Goal: Unclear

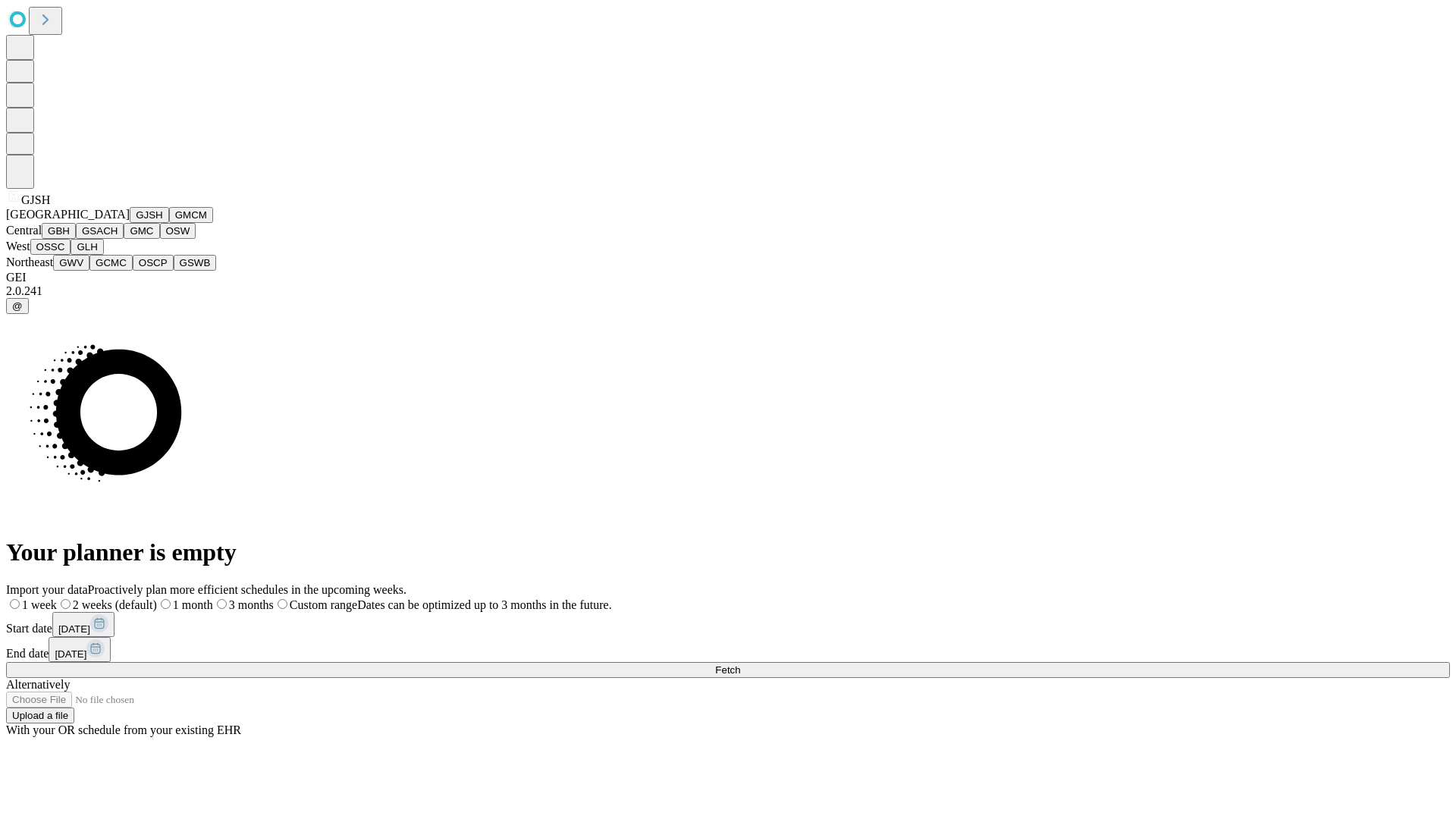
click at [130, 223] on button "GJSH" at bounding box center [150, 214] width 39 height 16
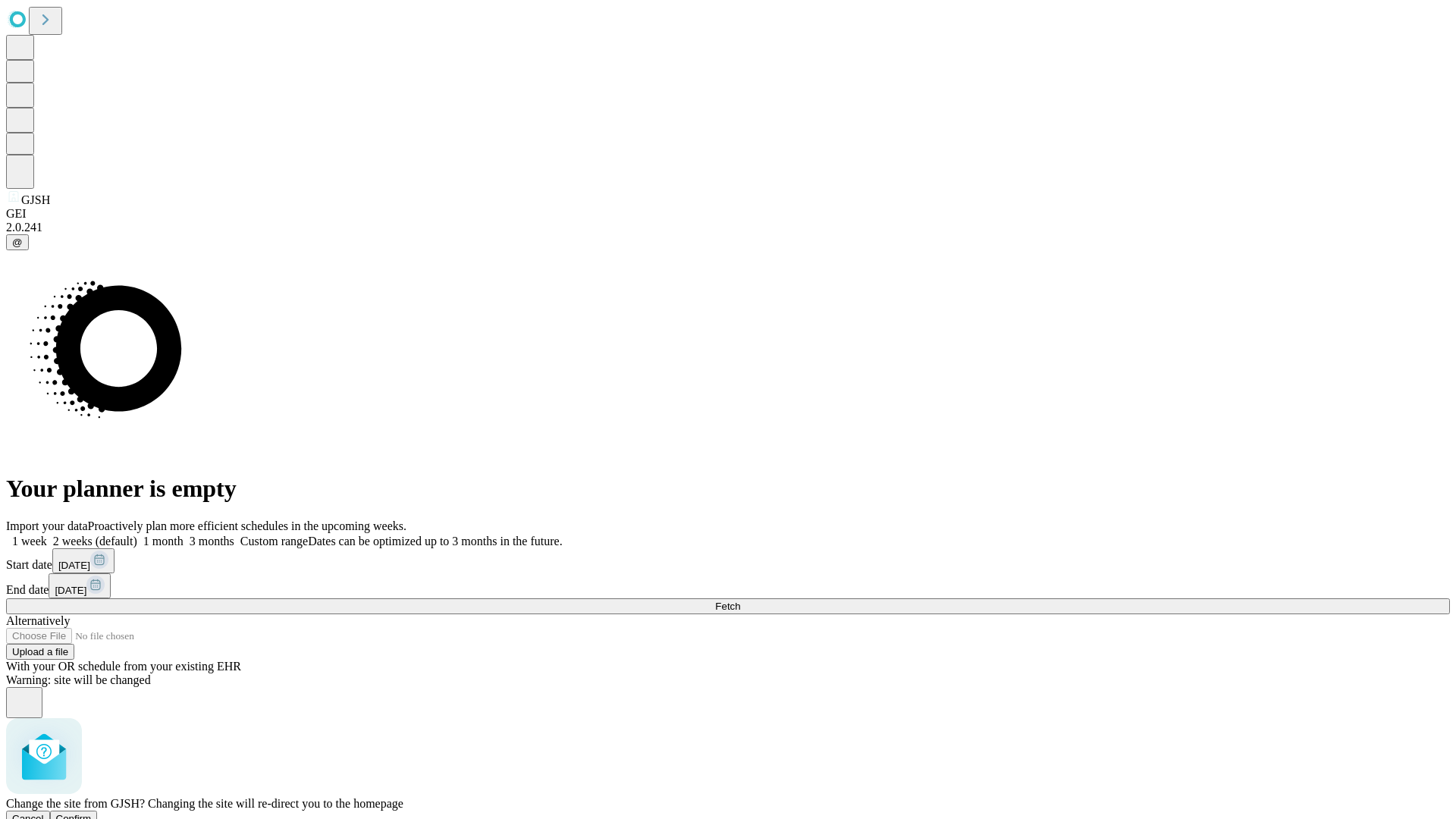
click at [92, 812] on span "Confirm" at bounding box center [74, 818] width 36 height 11
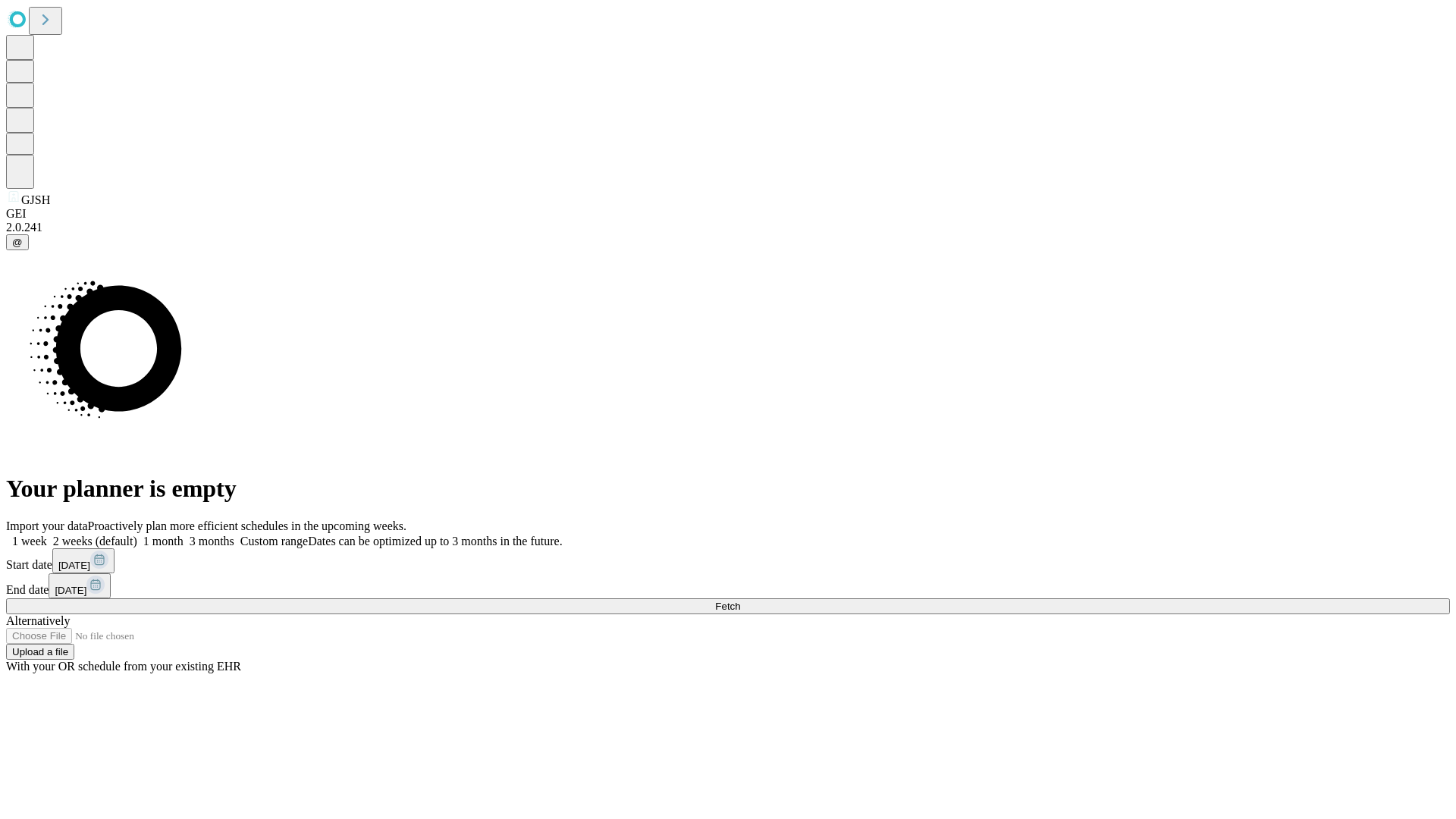
click at [183, 535] on label "1 month" at bounding box center [160, 541] width 46 height 13
click at [741, 600] on span "Fetch" at bounding box center [728, 606] width 25 height 11
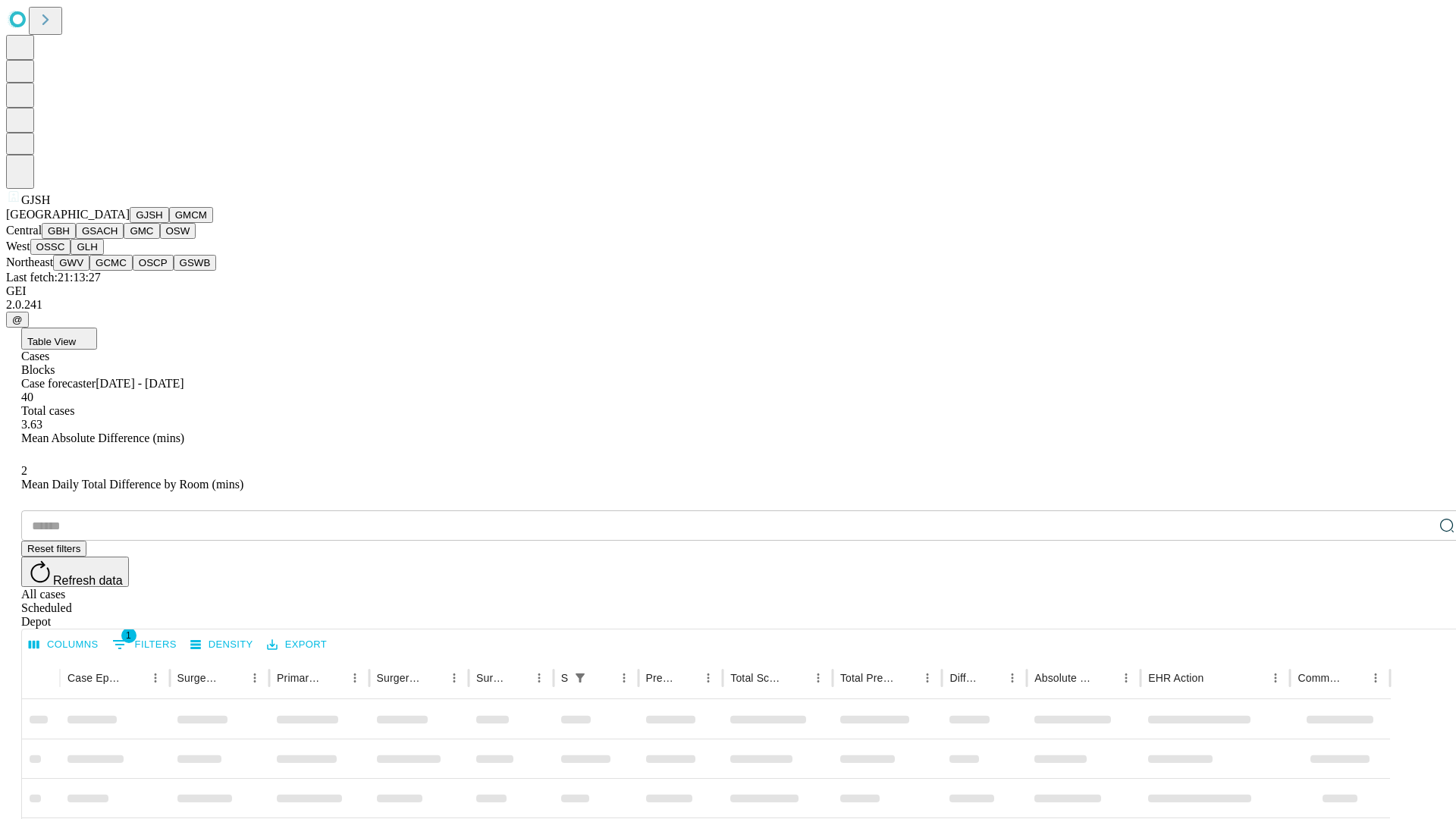
click at [169, 223] on button "GMCM" at bounding box center [191, 214] width 44 height 16
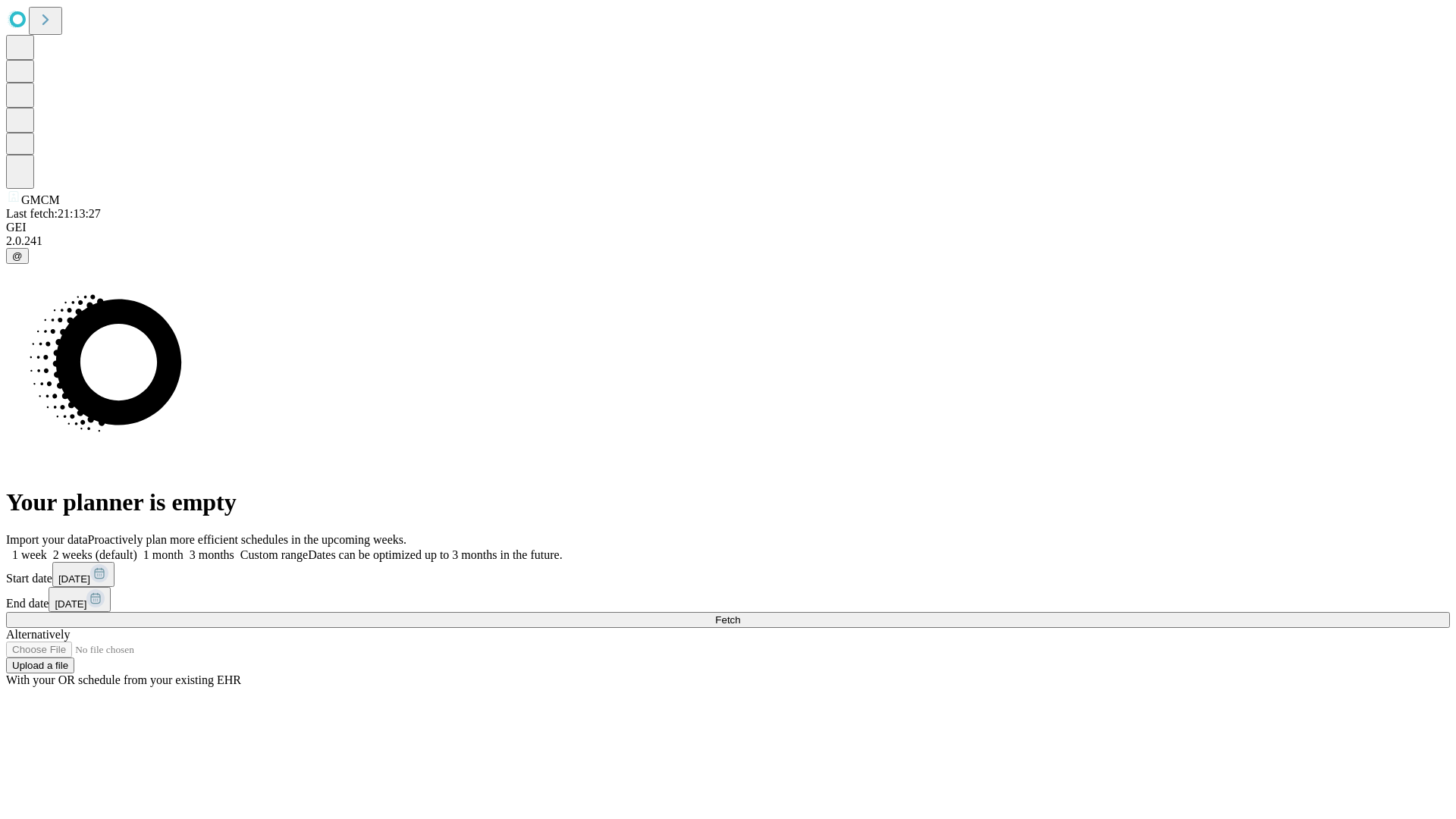
click at [183, 548] on label "1 month" at bounding box center [160, 554] width 46 height 13
click at [741, 614] on span "Fetch" at bounding box center [728, 620] width 25 height 11
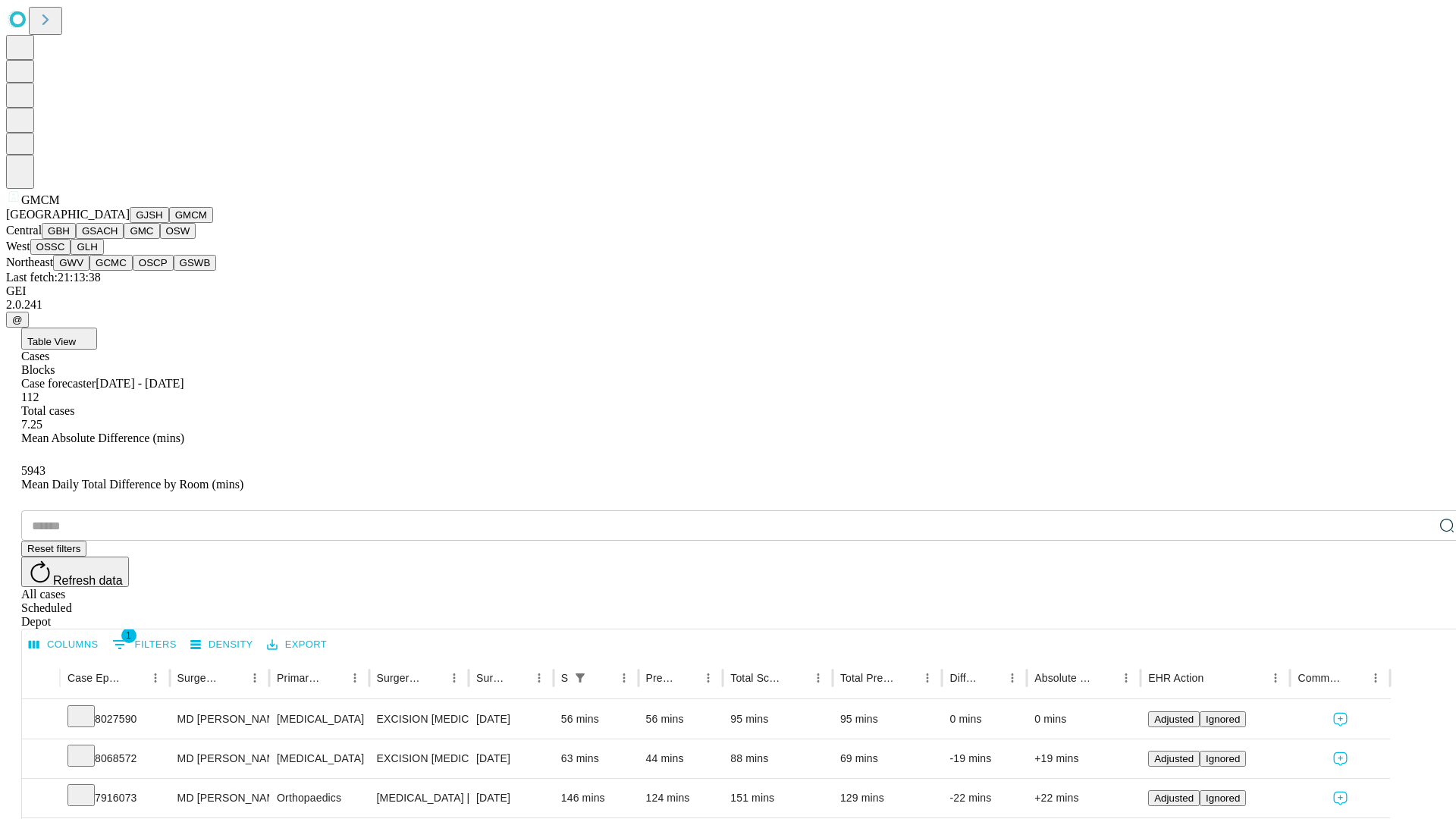
click at [76, 238] on button "GBH" at bounding box center [59, 230] width 34 height 16
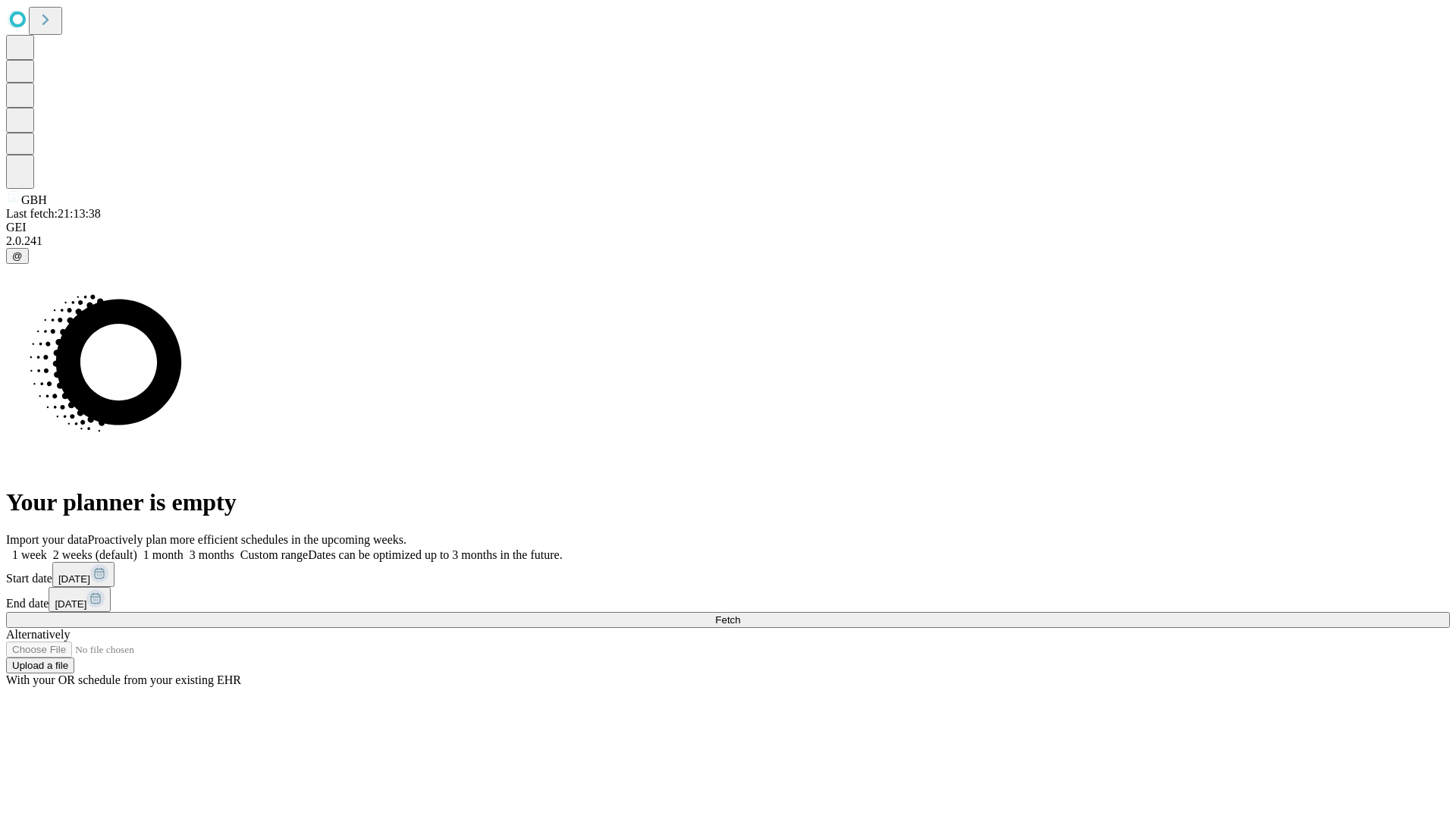
click at [183, 548] on label "1 month" at bounding box center [160, 554] width 46 height 13
click at [741, 614] on span "Fetch" at bounding box center [728, 620] width 25 height 11
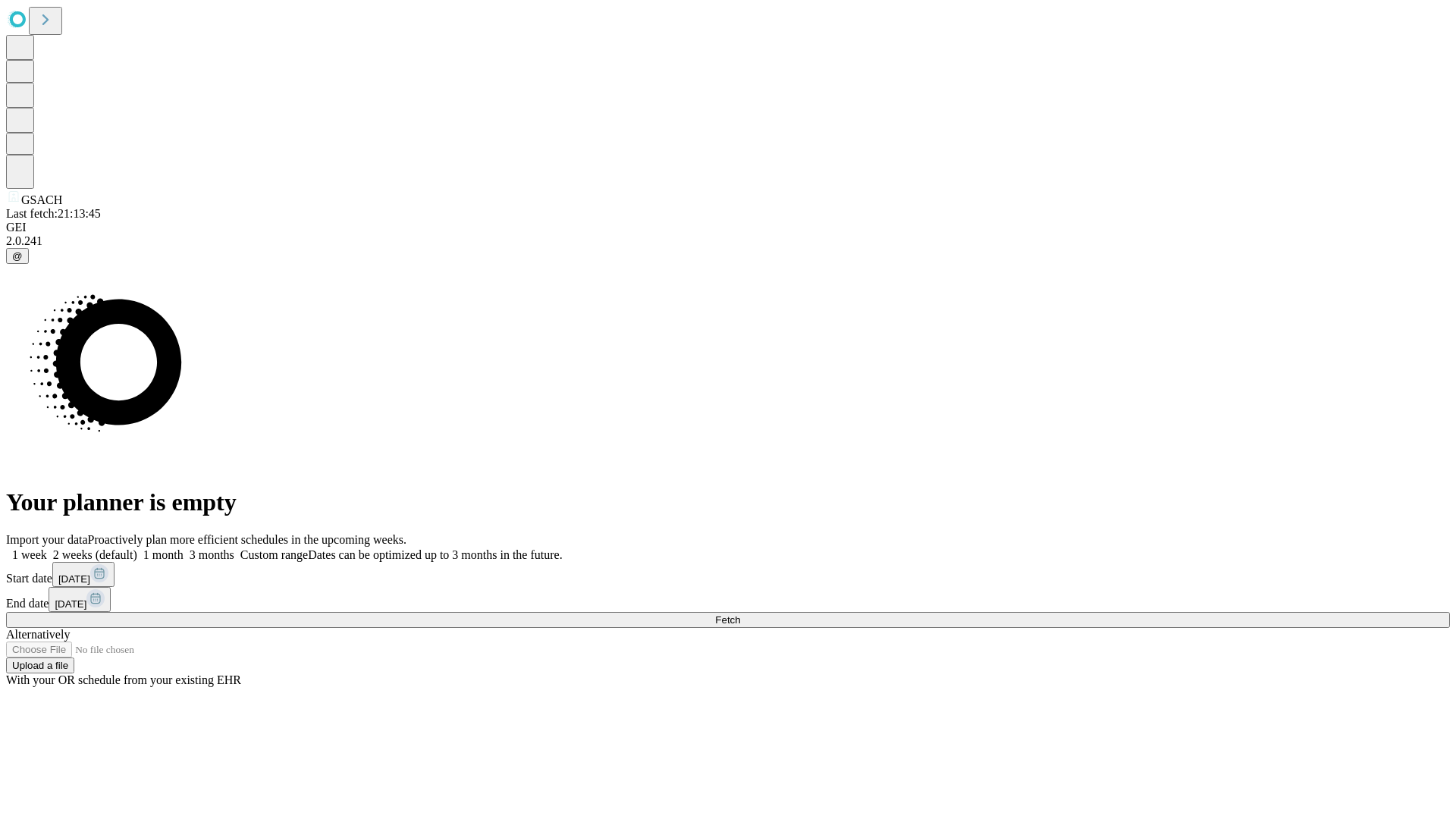
click at [741, 614] on span "Fetch" at bounding box center [728, 620] width 25 height 11
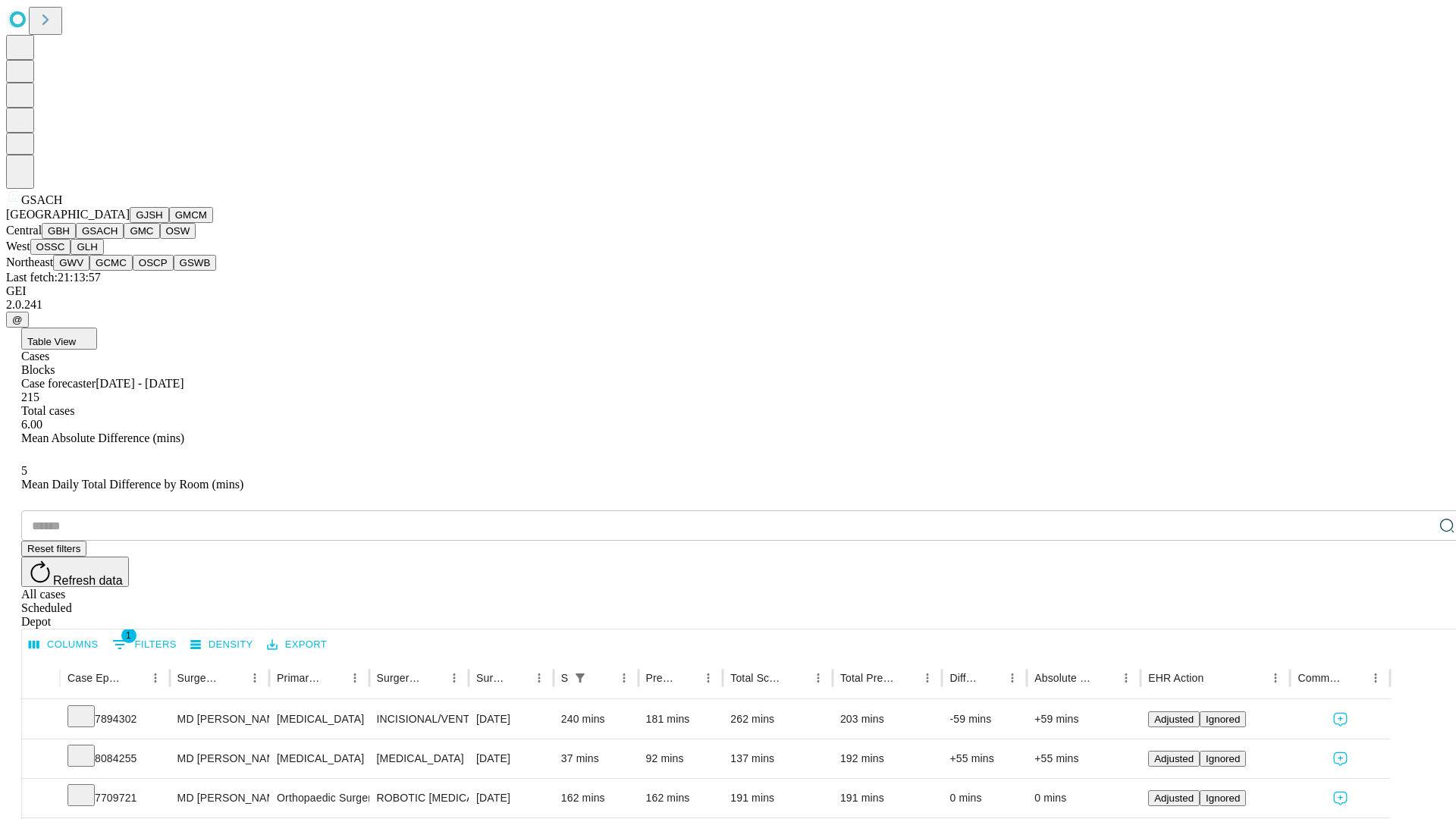
click at [123, 238] on button "GMC" at bounding box center [141, 230] width 36 height 16
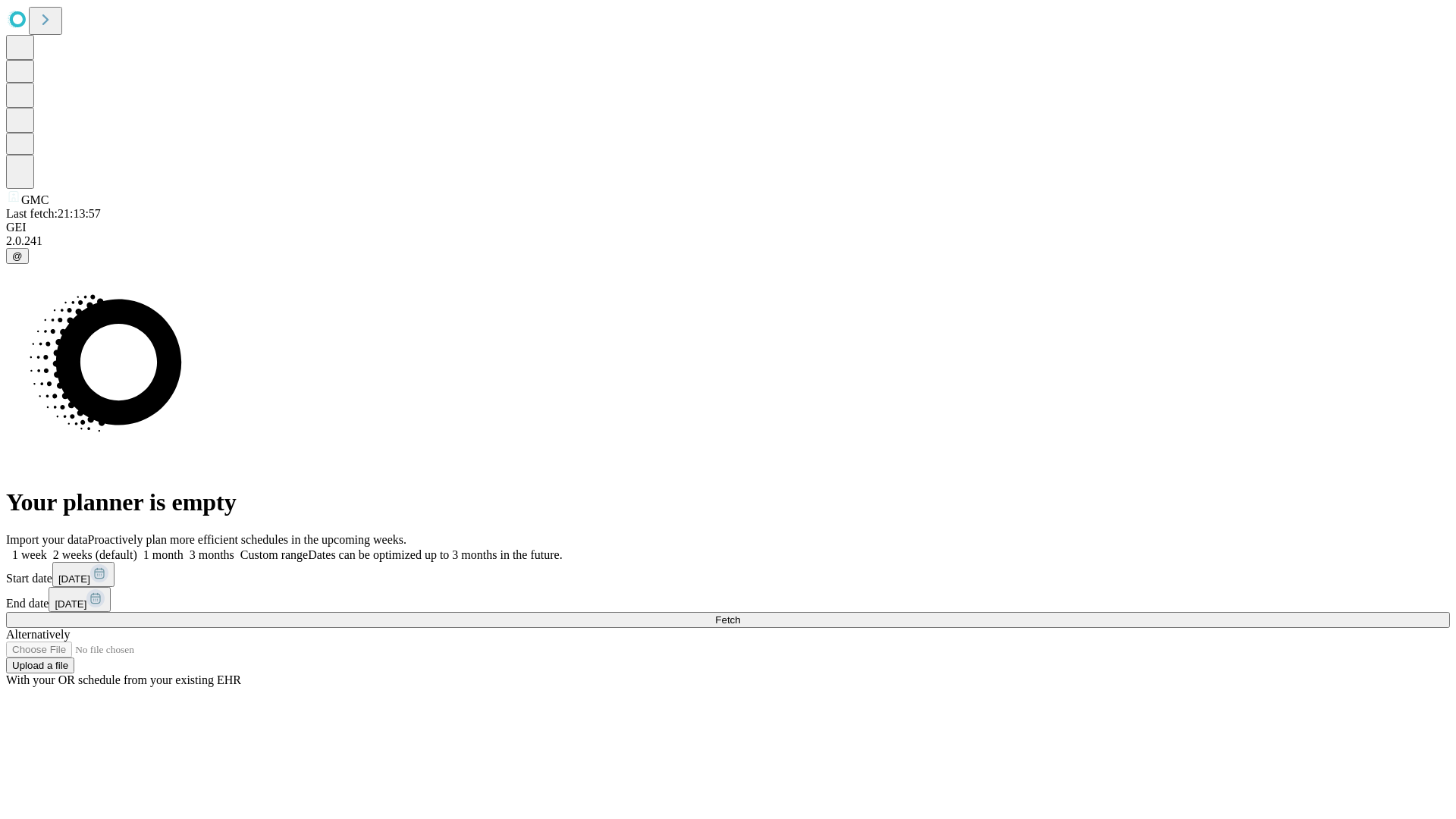
click at [183, 548] on label "1 month" at bounding box center [160, 554] width 46 height 13
click at [741, 614] on span "Fetch" at bounding box center [728, 620] width 25 height 11
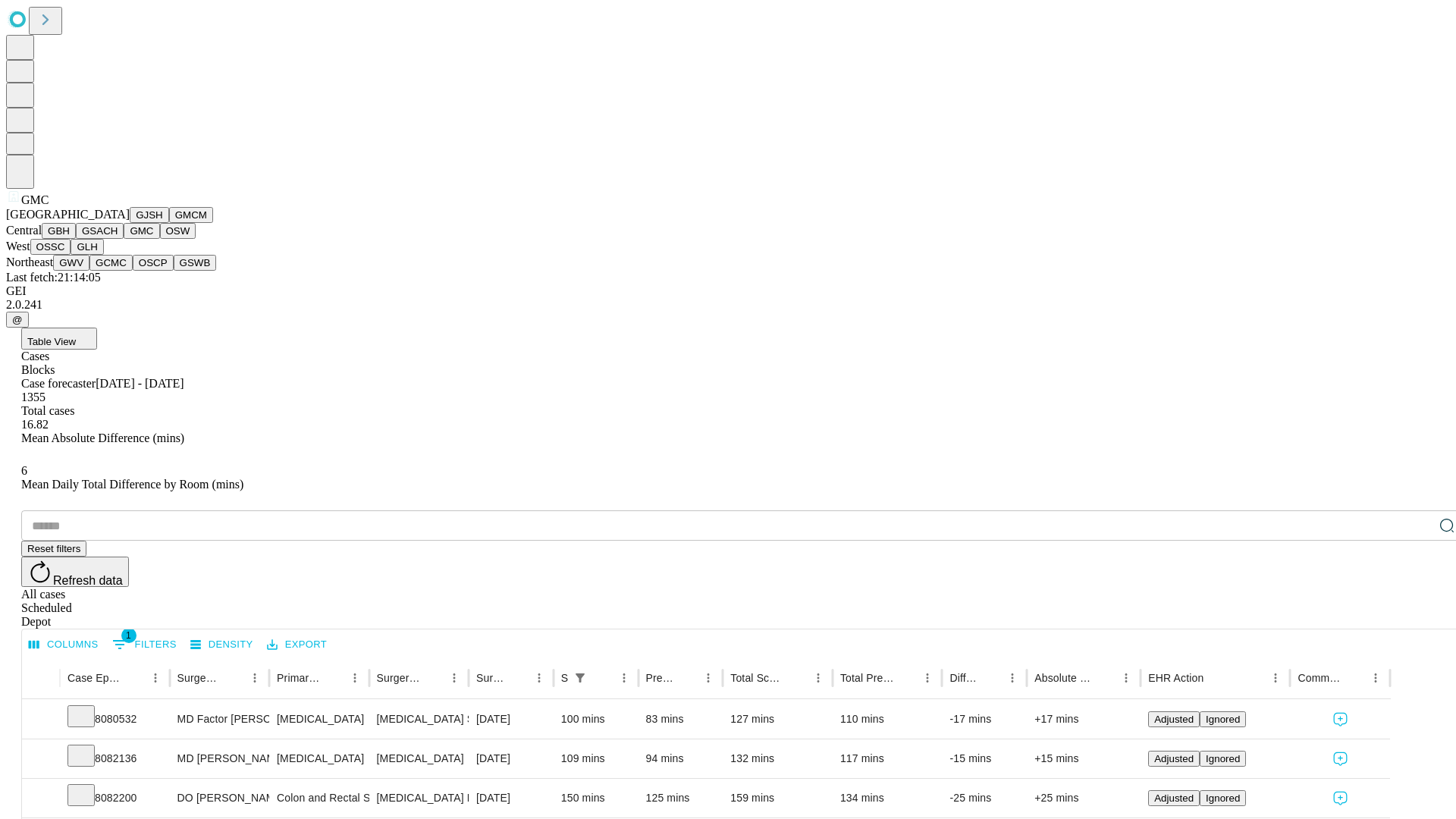
click at [160, 238] on button "OSW" at bounding box center [178, 230] width 36 height 16
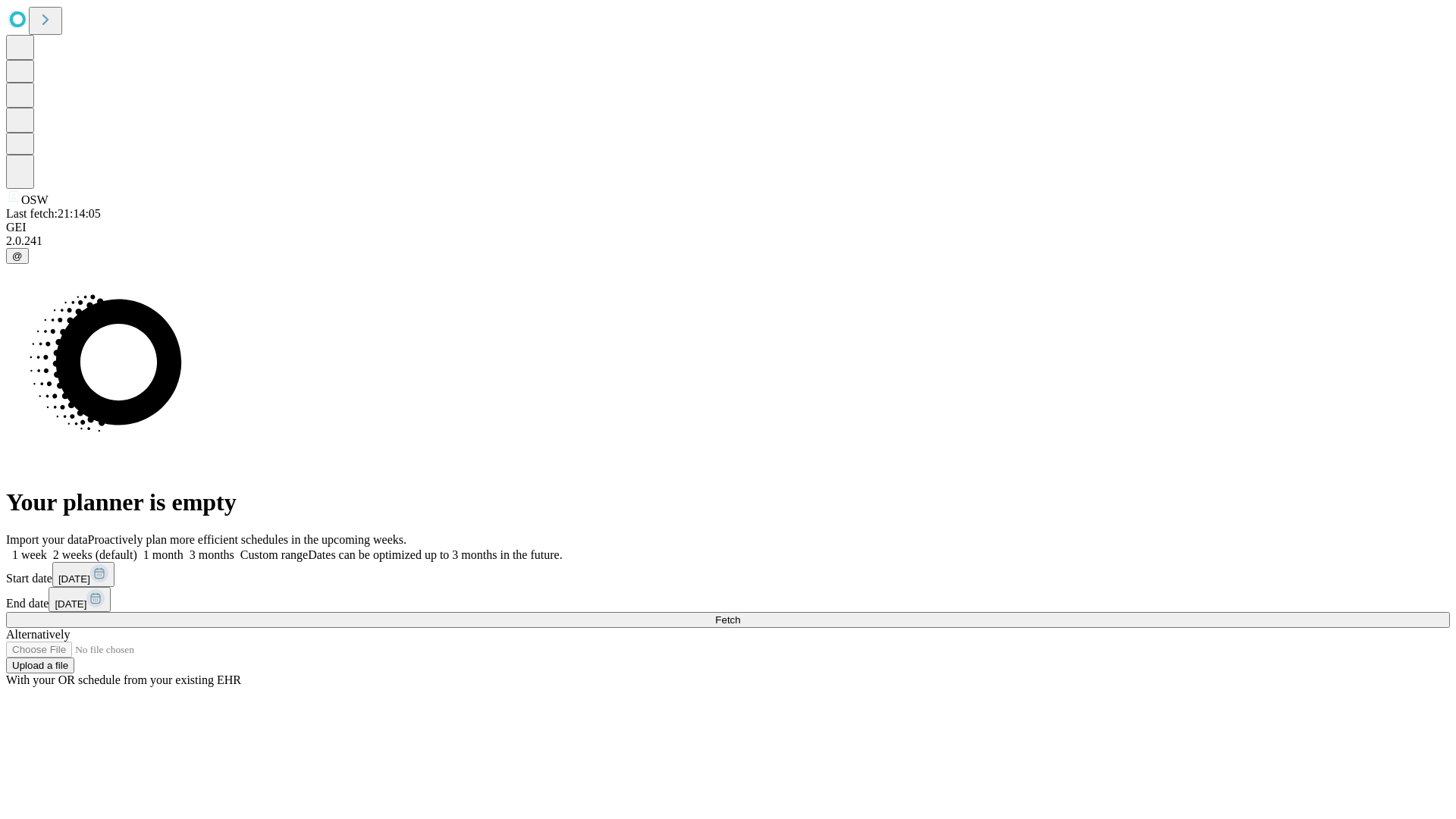
click at [183, 548] on label "1 month" at bounding box center [160, 554] width 46 height 13
click at [741, 614] on span "Fetch" at bounding box center [728, 620] width 25 height 11
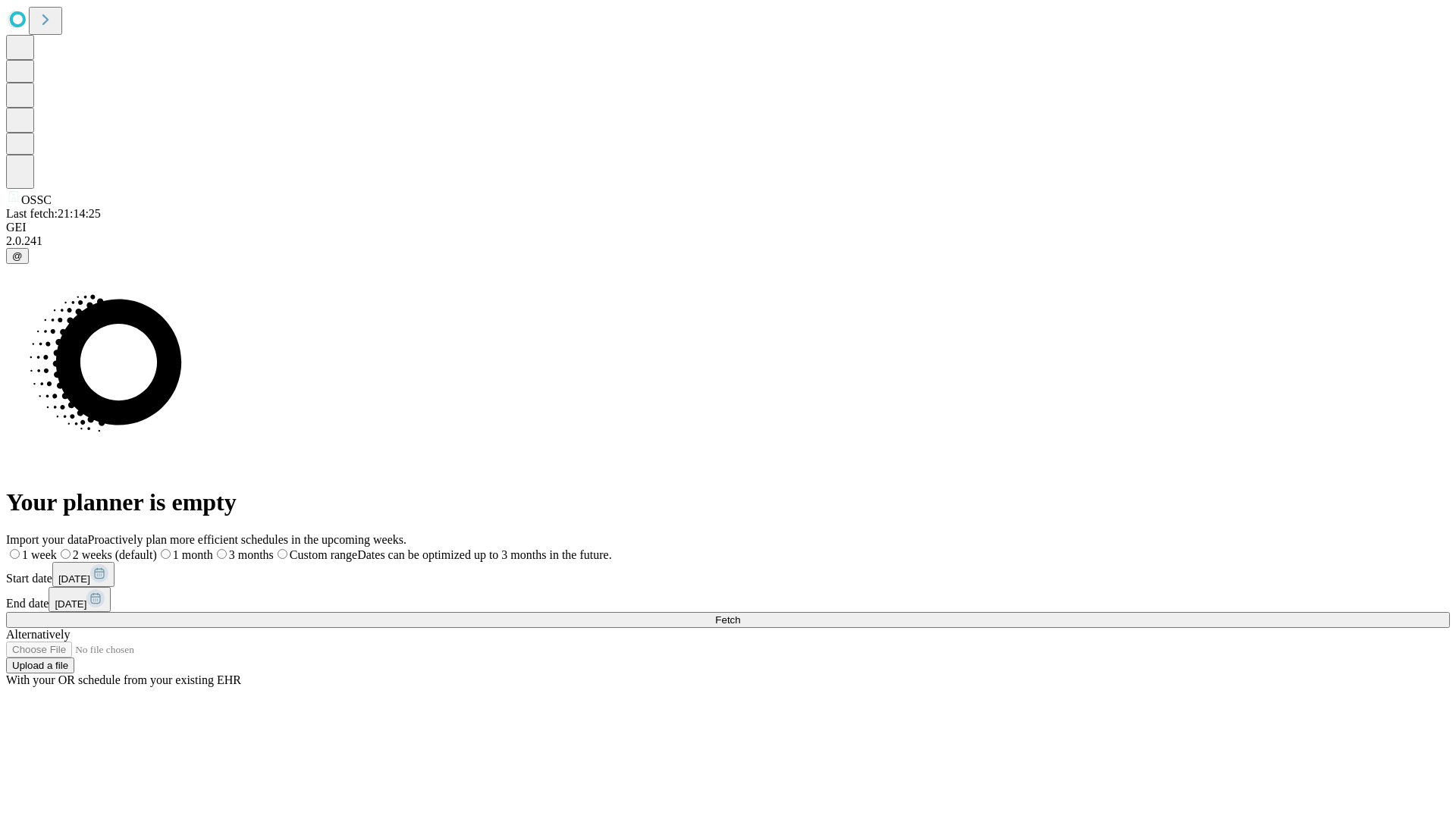
click at [213, 548] on label "1 month" at bounding box center [185, 554] width 56 height 13
click at [741, 614] on span "Fetch" at bounding box center [728, 620] width 25 height 11
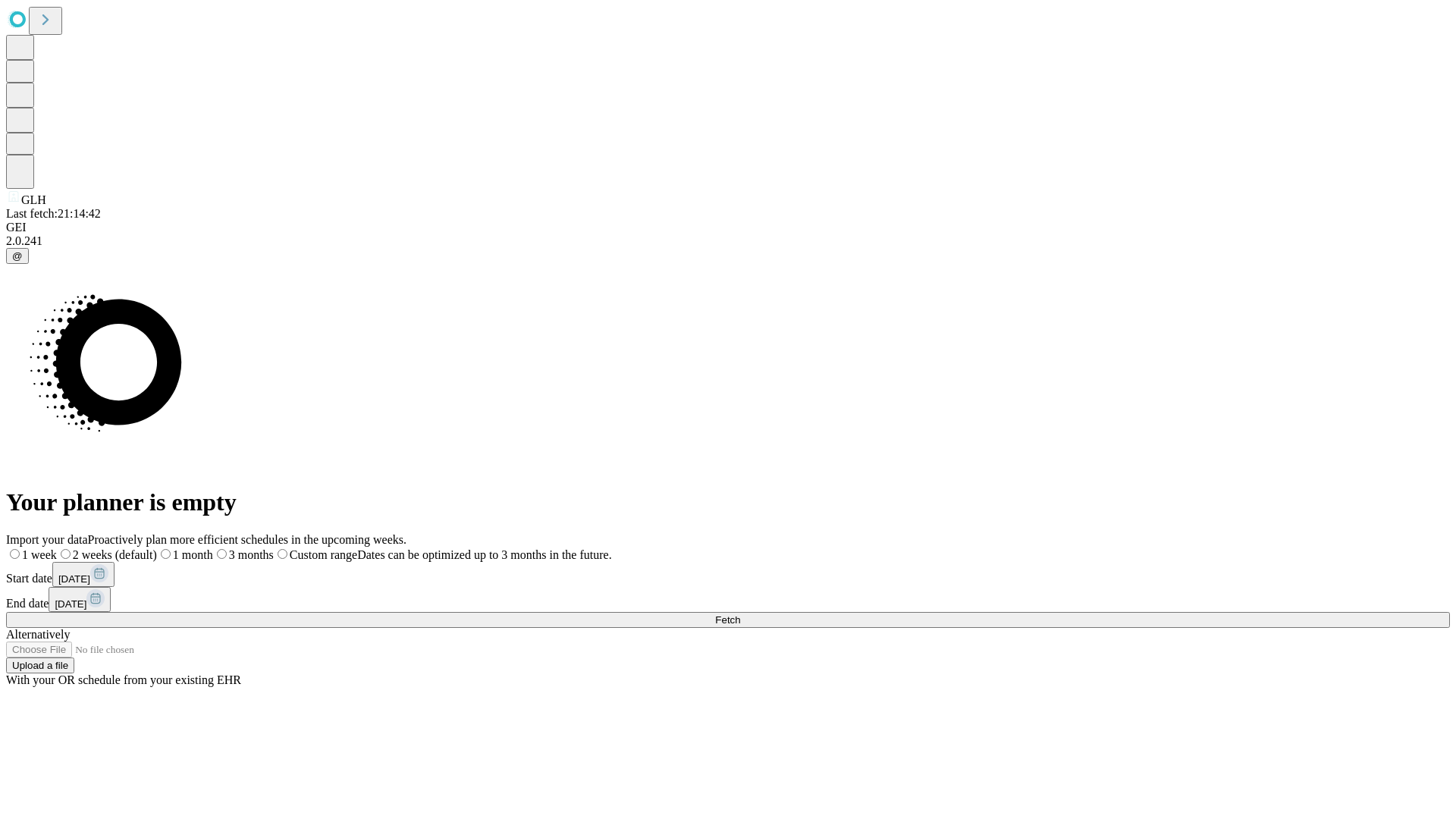
click at [213, 548] on label "1 month" at bounding box center [185, 554] width 56 height 13
click at [741, 614] on span "Fetch" at bounding box center [728, 620] width 25 height 11
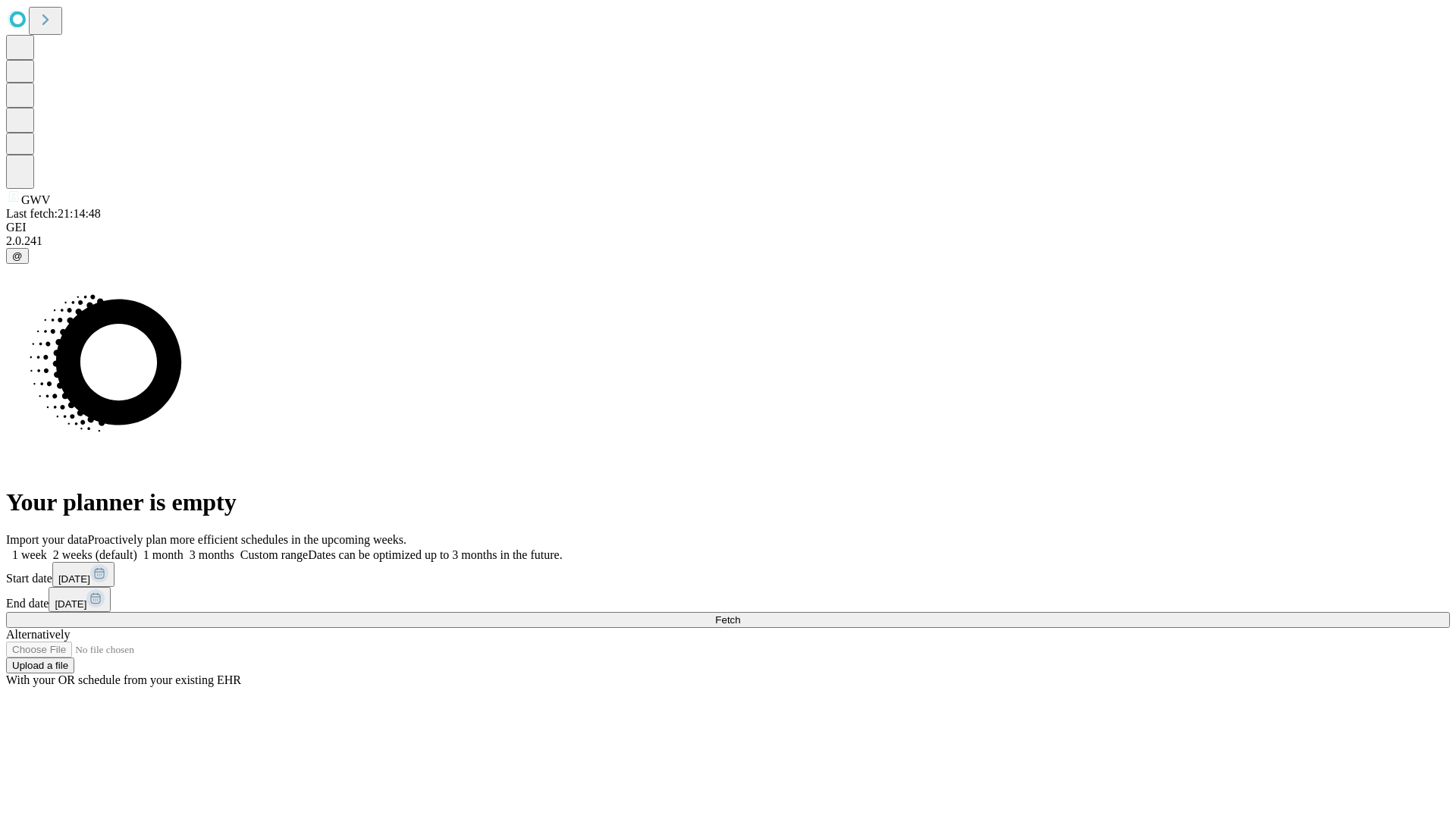
click at [183, 548] on label "1 month" at bounding box center [160, 554] width 46 height 13
click at [741, 614] on span "Fetch" at bounding box center [728, 620] width 25 height 11
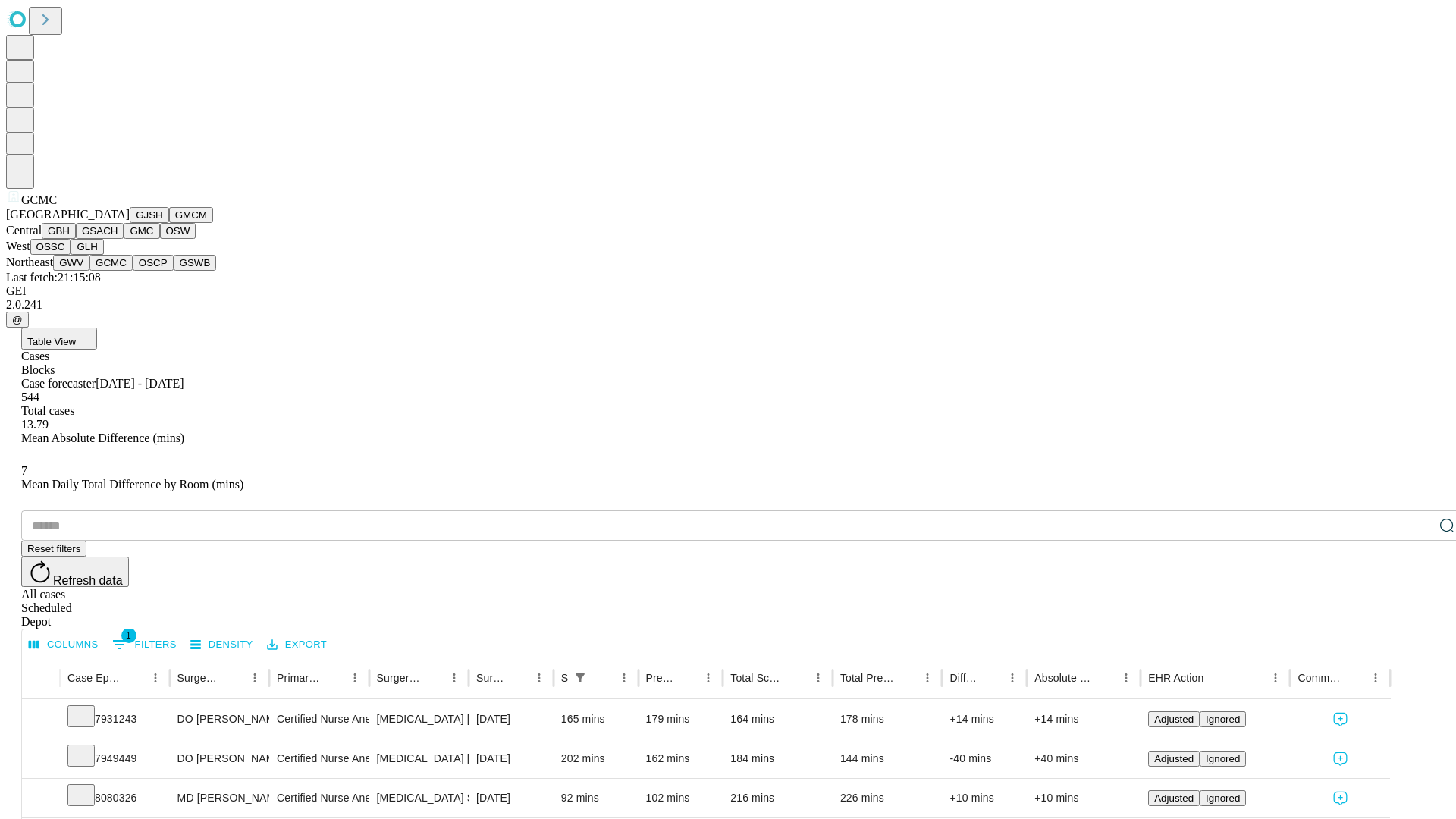
click at [133, 271] on button "OSCP" at bounding box center [153, 263] width 41 height 16
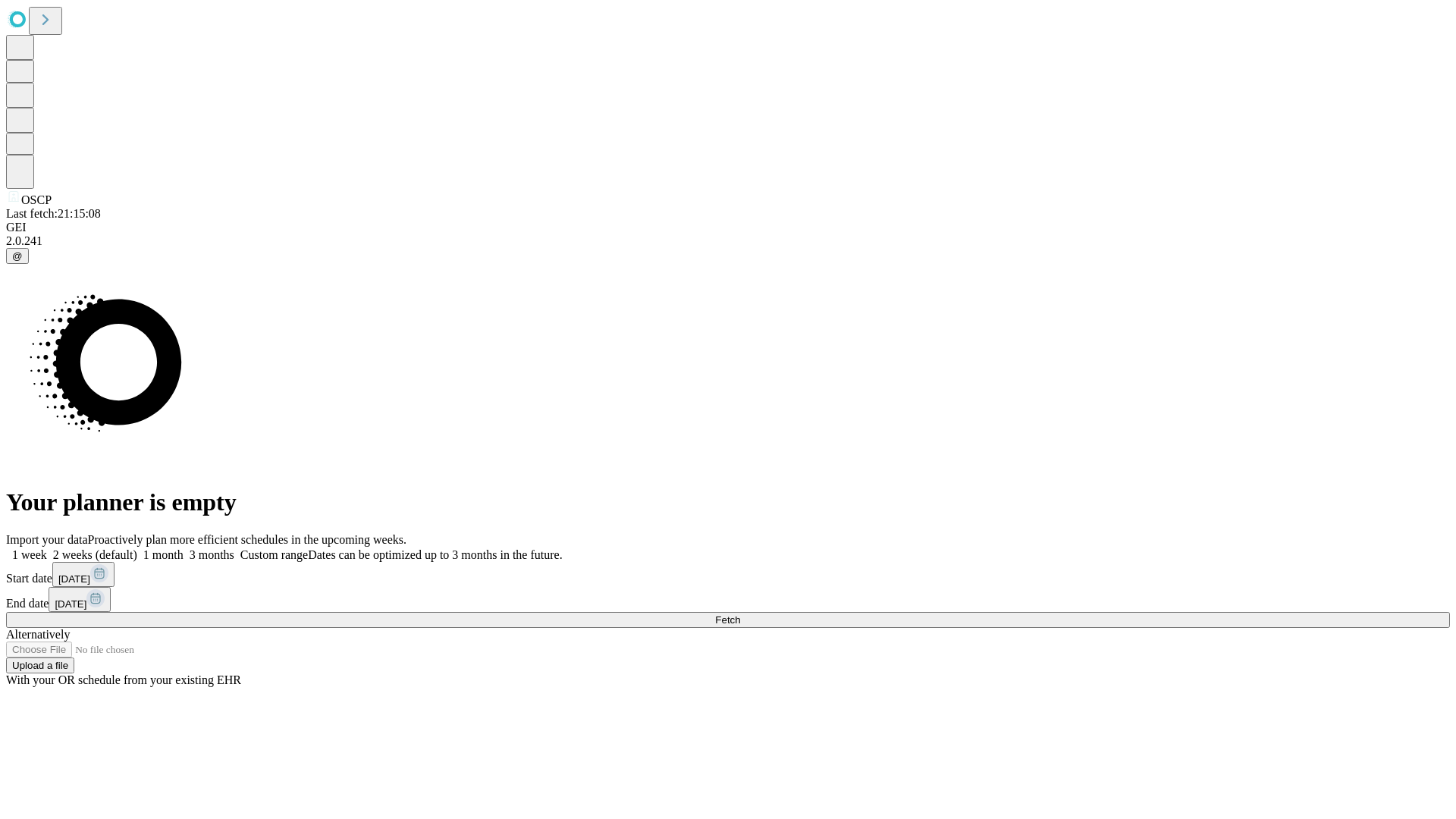
click at [183, 548] on label "1 month" at bounding box center [160, 554] width 46 height 13
click at [741, 614] on span "Fetch" at bounding box center [728, 620] width 25 height 11
